Goal: Book appointment/travel/reservation

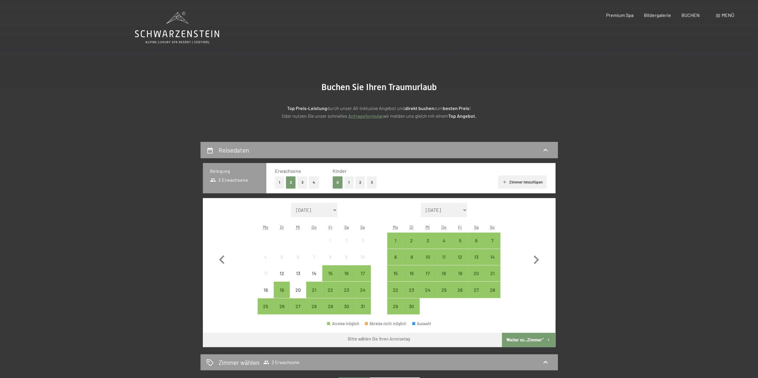
click at [357, 185] on button "2" at bounding box center [360, 183] width 10 height 12
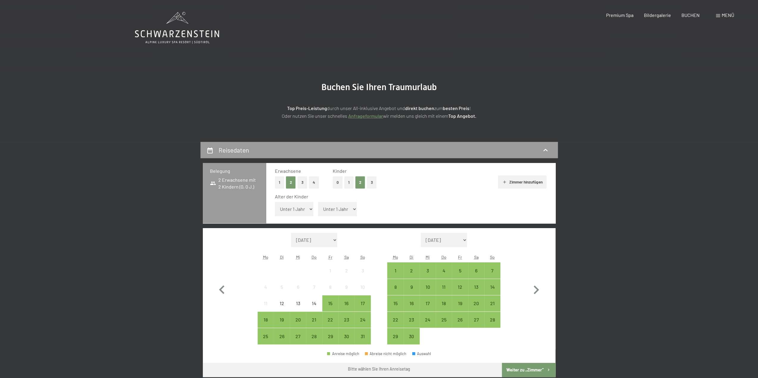
click at [304, 212] on select "Unter 1 Jahr 1 Jahr 2 Jahre 3 Jahre 4 Jahre 5 Jahre 6 Jahre 7 Jahre 8 Jahre 9 J…" at bounding box center [294, 209] width 39 height 14
select select "1"
click at [275, 202] on select "Unter 1 Jahr 1 Jahr 2 Jahre 3 Jahre 4 Jahre 5 Jahre 6 Jahre 7 Jahre 8 Jahre 9 J…" at bounding box center [294, 209] width 39 height 14
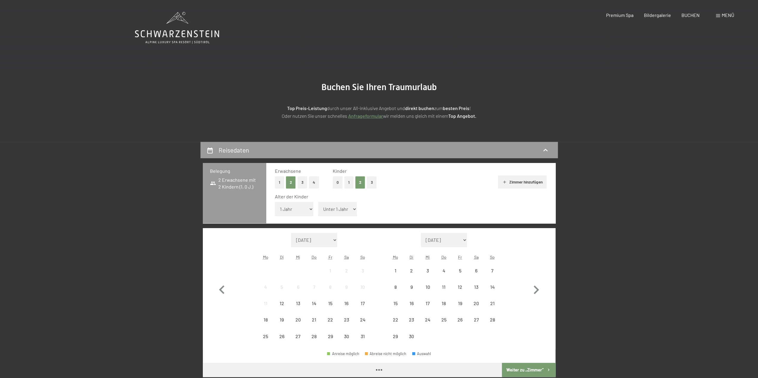
click at [339, 210] on select "Unter 1 Jahr 1 Jahr 2 Jahre 3 Jahre 4 Jahre 5 Jahre 6 Jahre 7 Jahre 8 Jahre 9 J…" at bounding box center [337, 209] width 39 height 14
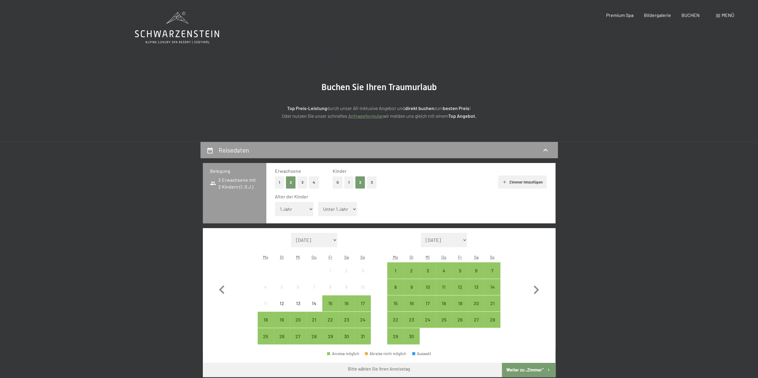
select select "5"
click at [318, 202] on select "Unter 1 Jahr 1 Jahr 2 Jahre 3 Jahre 4 Jahre 5 Jahre 6 Jahre 7 Jahre 8 Jahre 9 J…" at bounding box center [337, 209] width 39 height 14
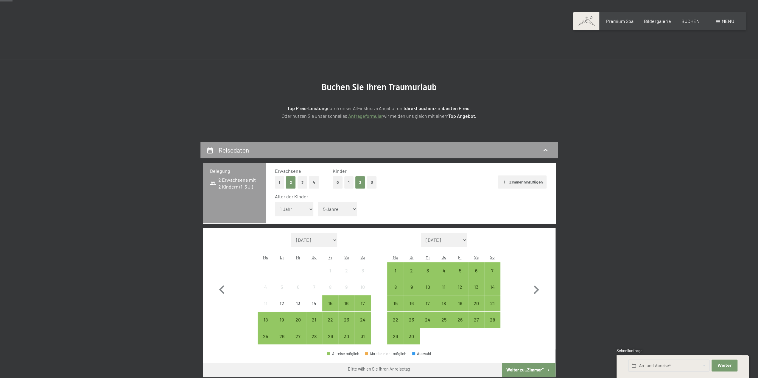
scroll to position [60, 0]
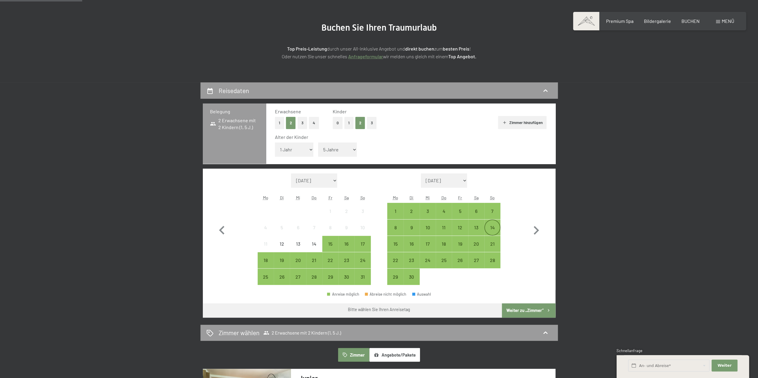
click at [491, 231] on div "14" at bounding box center [492, 232] width 15 height 15
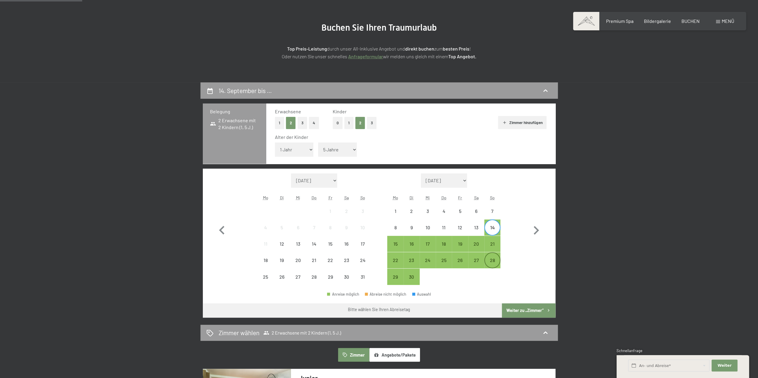
click at [493, 261] on div "28" at bounding box center [492, 265] width 15 height 15
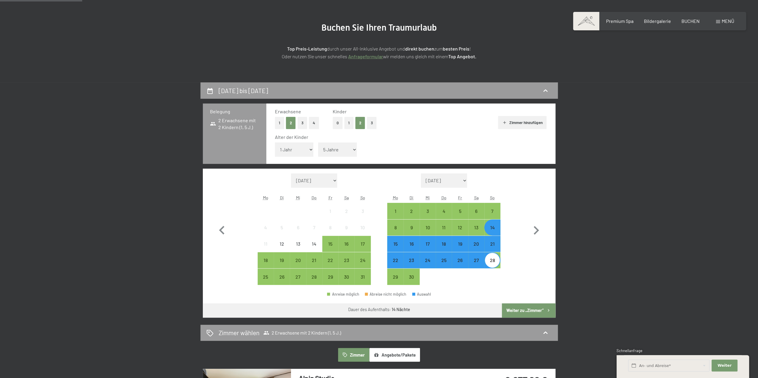
click at [522, 311] on button "Weiter zu „Zimmer“" at bounding box center [528, 311] width 53 height 14
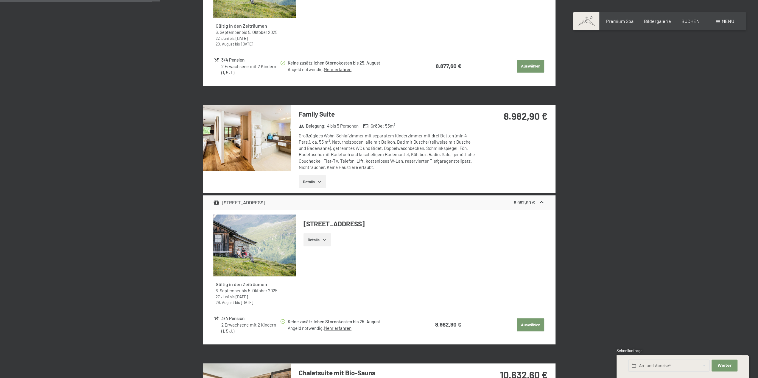
scroll to position [350, 0]
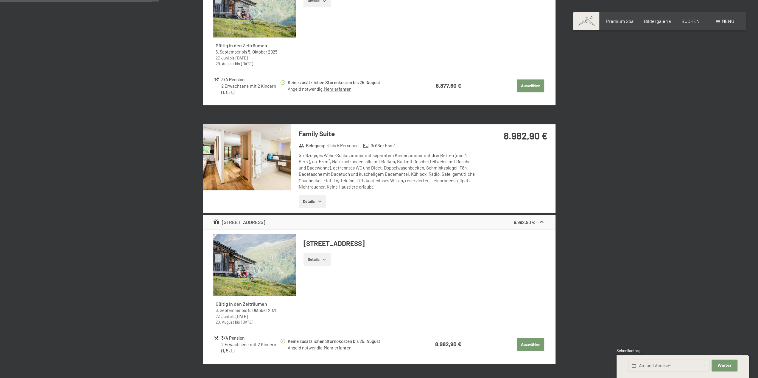
click at [283, 149] on img at bounding box center [247, 157] width 88 height 66
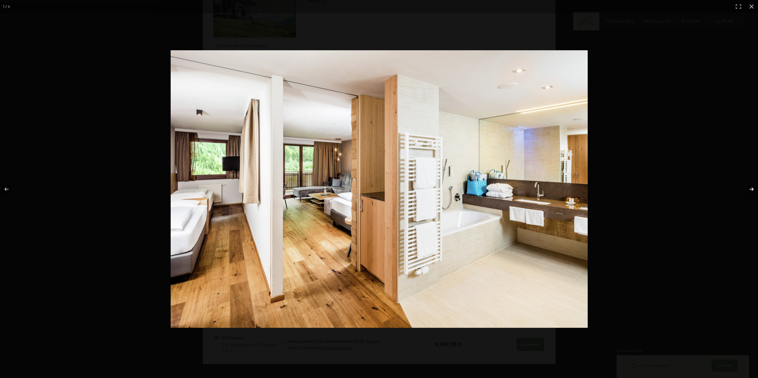
click at [751, 188] on button "button" at bounding box center [747, 189] width 21 height 30
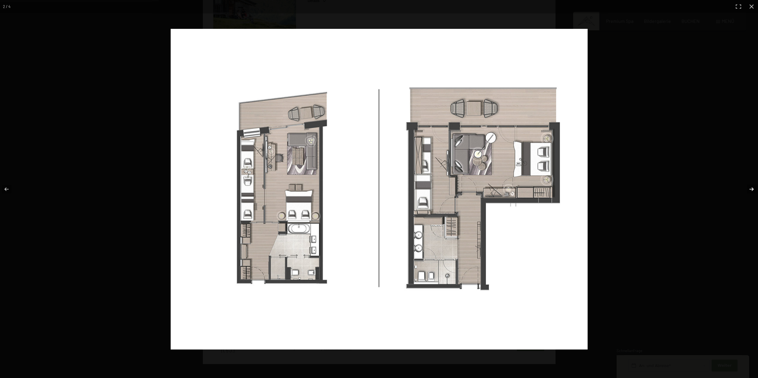
click at [751, 188] on button "button" at bounding box center [747, 189] width 21 height 30
